Goal: Navigation & Orientation: Find specific page/section

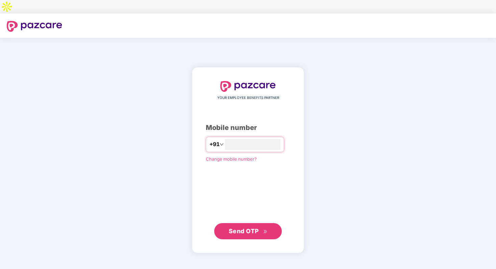
type input "**********"
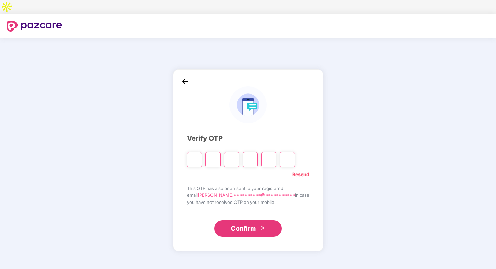
type input "*"
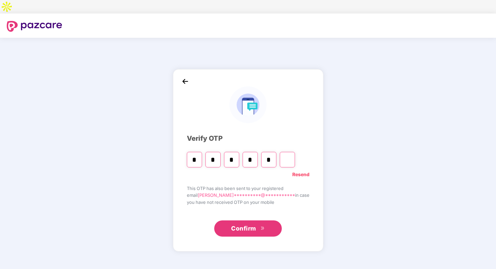
type input "*"
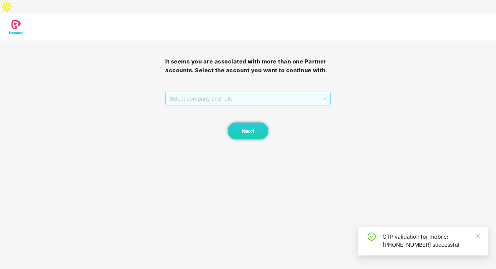
click at [207, 92] on span "Select company and role" at bounding box center [248, 98] width 156 height 13
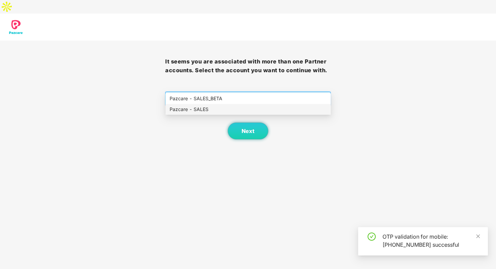
click at [209, 110] on div "Pazcare - SALES" at bounding box center [248, 109] width 157 height 7
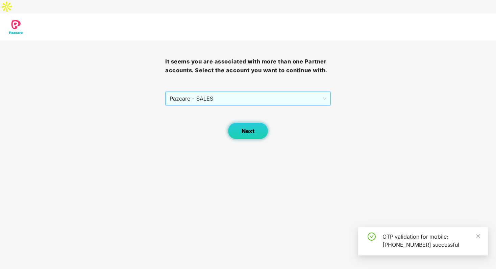
click at [244, 128] on span "Next" at bounding box center [247, 131] width 13 height 6
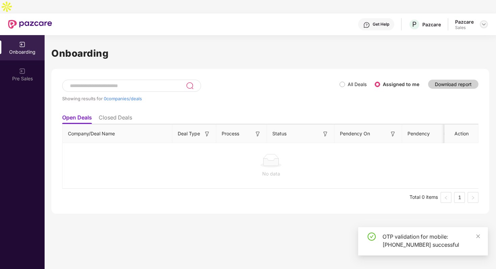
click at [483, 22] on img at bounding box center [483, 24] width 5 height 5
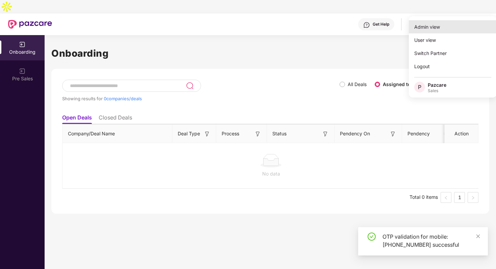
click at [452, 27] on div "Admin view" at bounding box center [453, 26] width 88 height 13
